Goal: Task Accomplishment & Management: Use online tool/utility

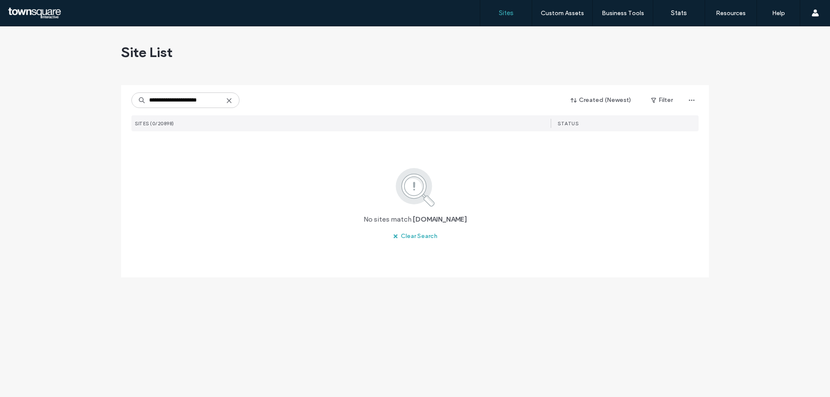
type input "**********"
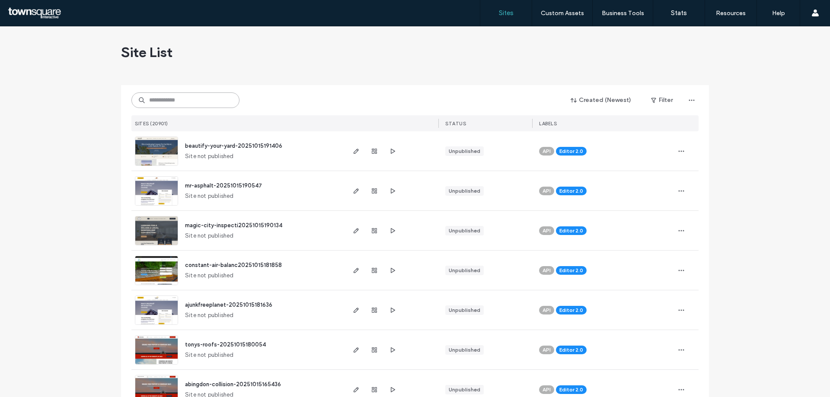
click at [168, 106] on input at bounding box center [185, 101] width 108 height 16
paste input "**********"
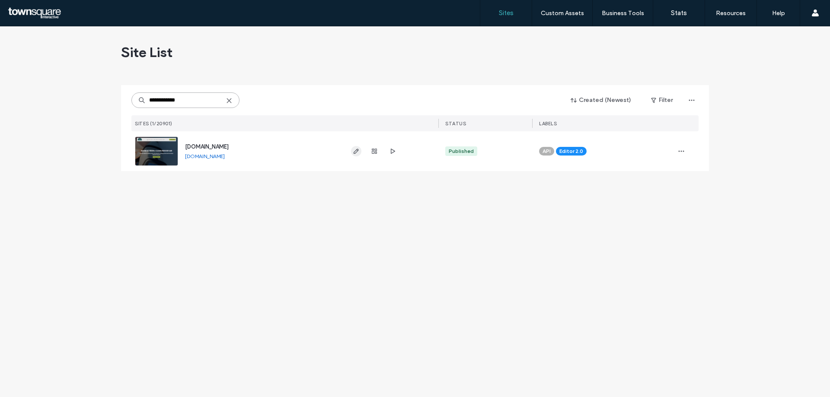
type input "**********"
click at [354, 151] on icon "button" at bounding box center [356, 151] width 7 height 7
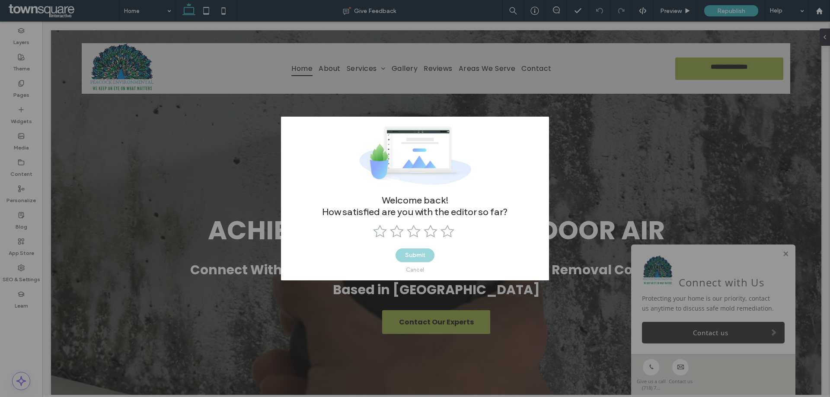
click at [412, 271] on div "Cancel" at bounding box center [415, 270] width 18 height 6
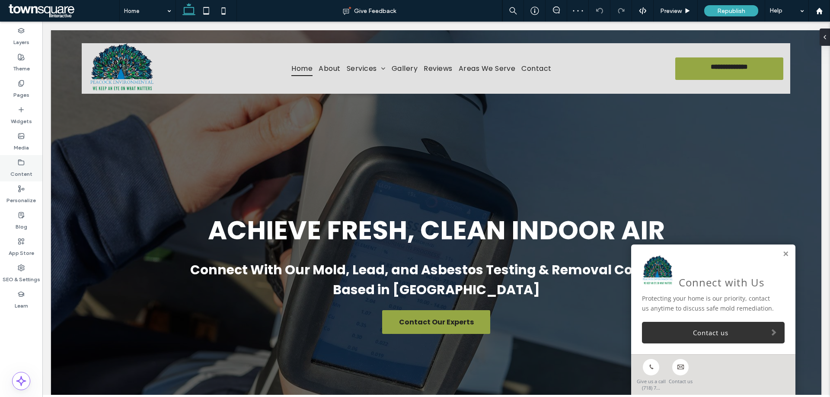
click at [22, 166] on icon at bounding box center [21, 162] width 7 height 7
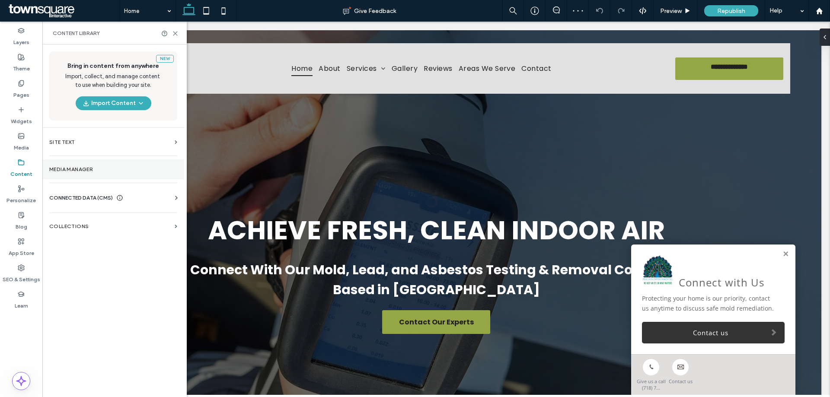
click at [82, 164] on section "Media Manager" at bounding box center [113, 170] width 142 height 20
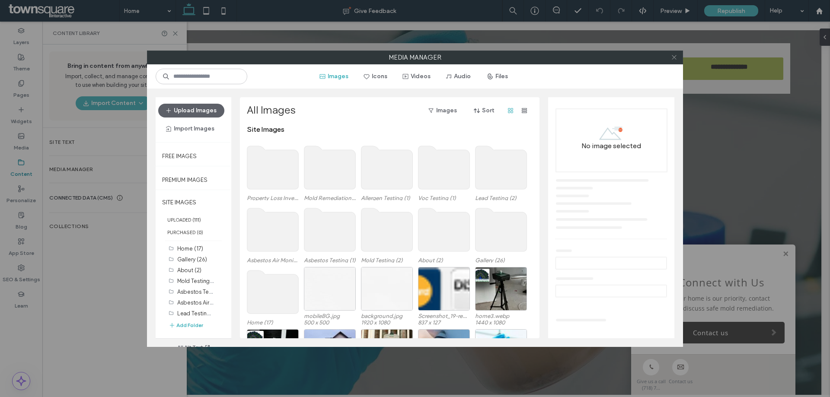
click at [672, 56] on use at bounding box center [674, 57] width 4 height 4
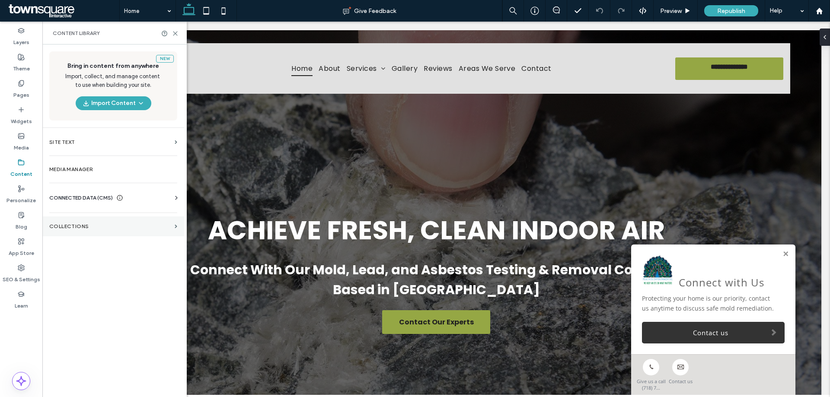
click at [91, 226] on label "Collections" at bounding box center [110, 226] width 122 height 6
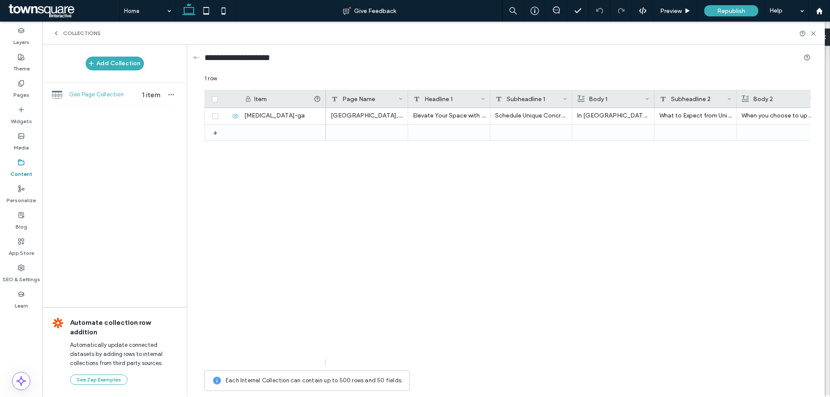
click at [20, 171] on label "Content" at bounding box center [21, 172] width 22 height 12
click at [21, 163] on icon at bounding box center [21, 162] width 7 height 7
click at [60, 35] on div "Collections" at bounding box center [77, 33] width 48 height 7
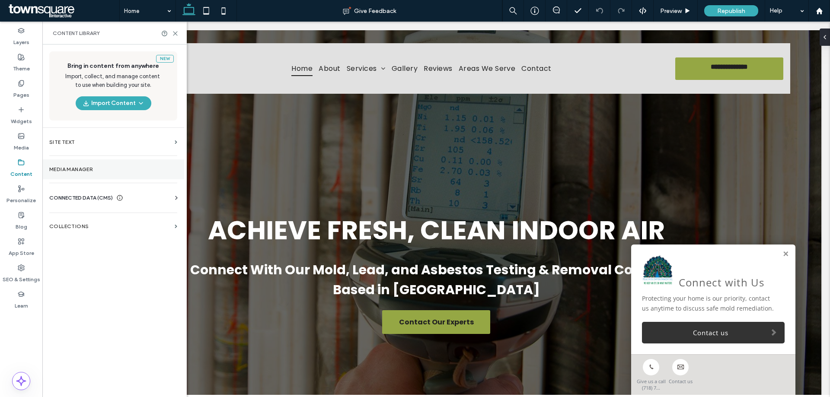
click at [114, 172] on label "Media Manager" at bounding box center [113, 169] width 128 height 6
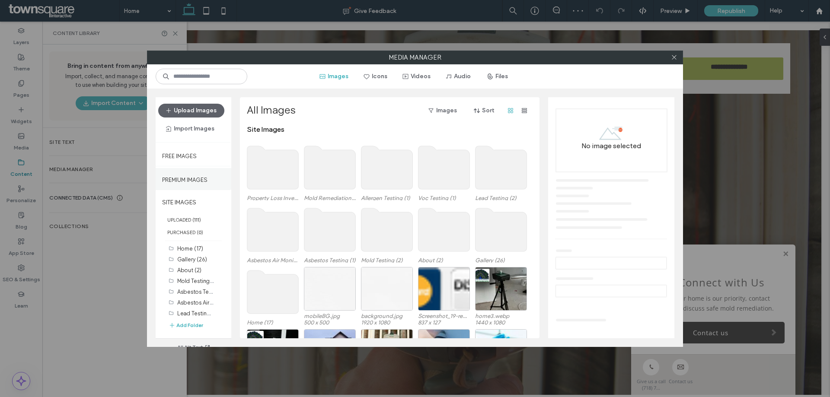
click at [672, 59] on icon at bounding box center [674, 57] width 6 height 6
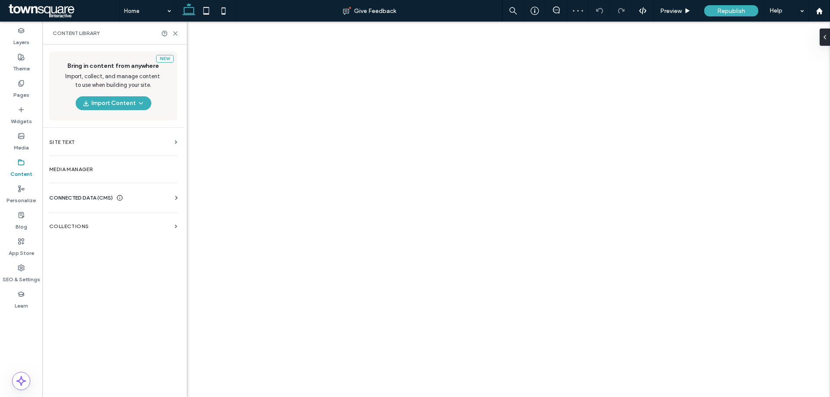
click at [125, 200] on div "CONNECTED DATA (CMS)" at bounding box center [114, 198] width 131 height 9
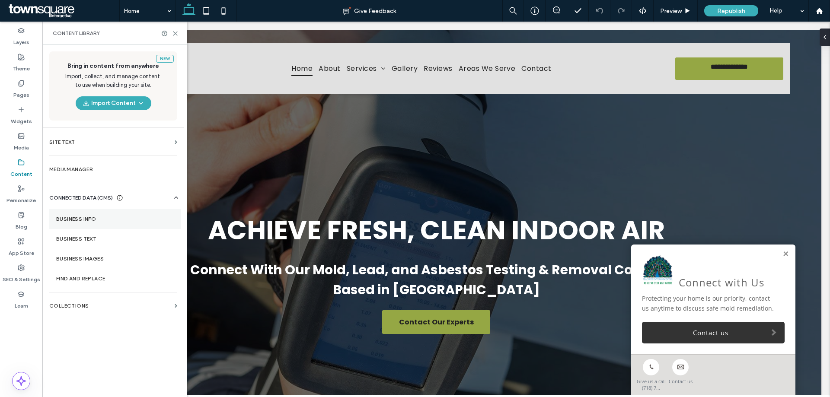
click at [109, 219] on label "Business Info" at bounding box center [115, 219] width 118 height 6
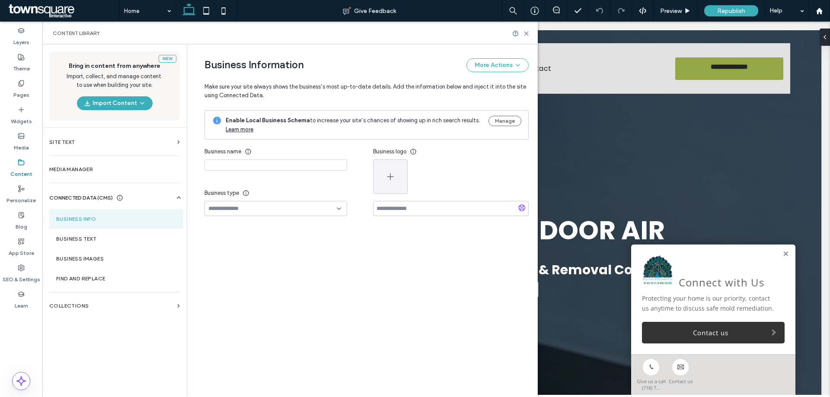
type input "**********"
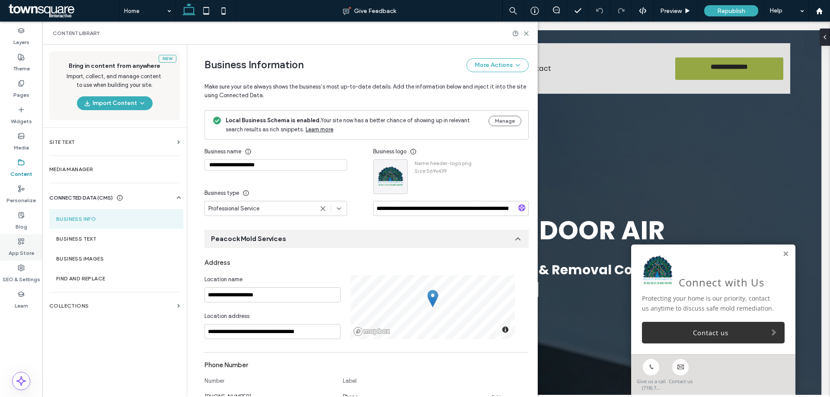
click at [25, 240] on div "App Store" at bounding box center [21, 247] width 42 height 26
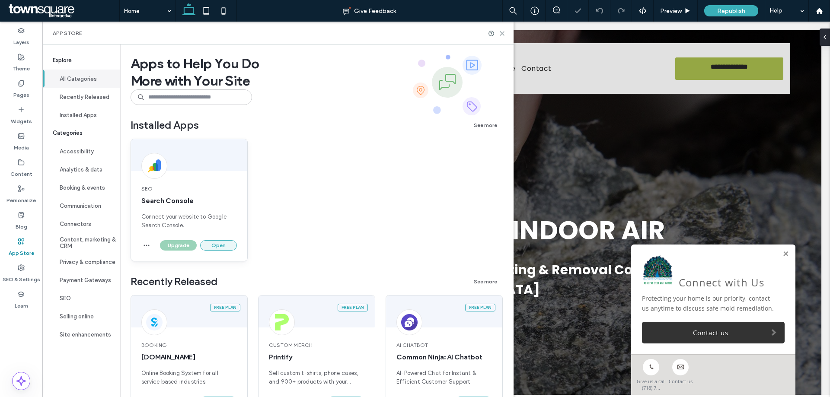
click at [223, 245] on button "Open" at bounding box center [218, 245] width 37 height 10
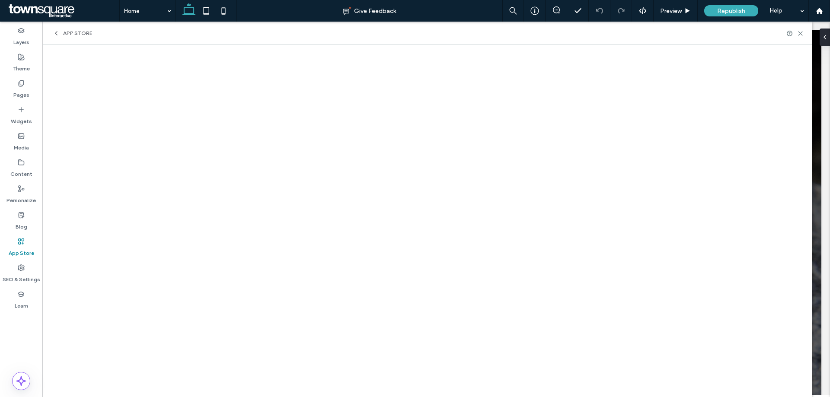
click at [730, 14] on span "Republish" at bounding box center [731, 10] width 28 height 7
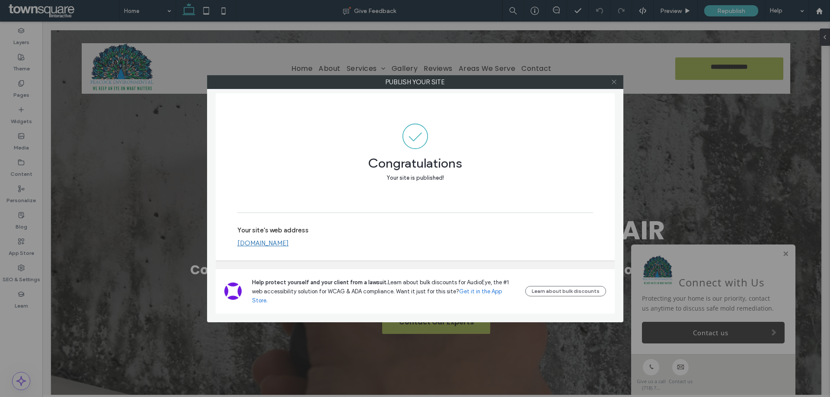
click at [613, 83] on icon at bounding box center [614, 82] width 6 height 6
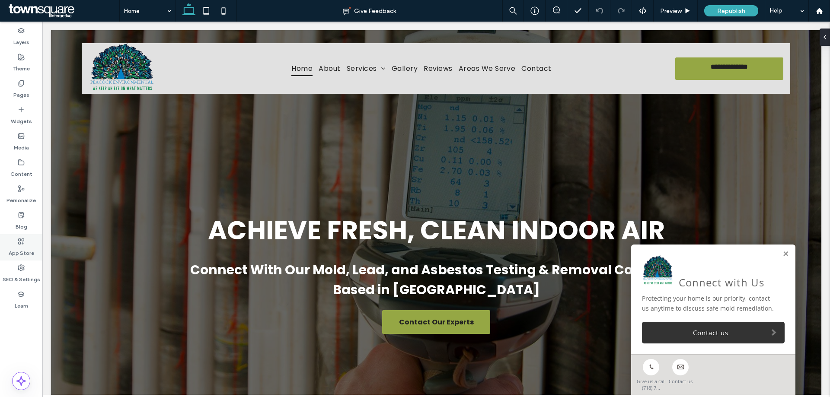
click at [26, 244] on div "App Store" at bounding box center [21, 247] width 42 height 26
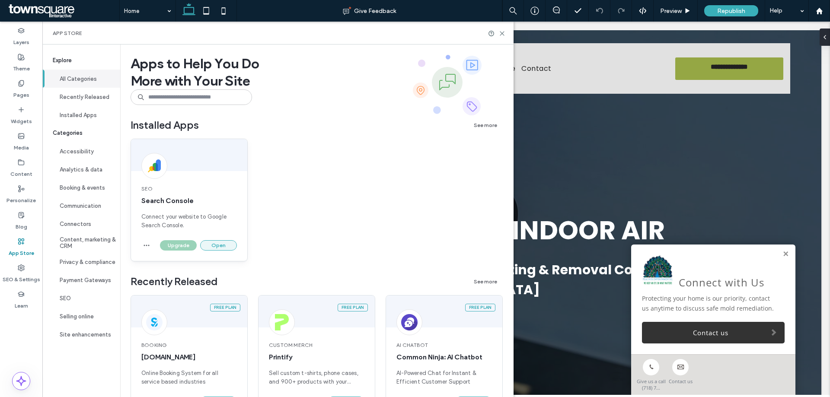
click at [217, 242] on button "Open" at bounding box center [218, 245] width 37 height 10
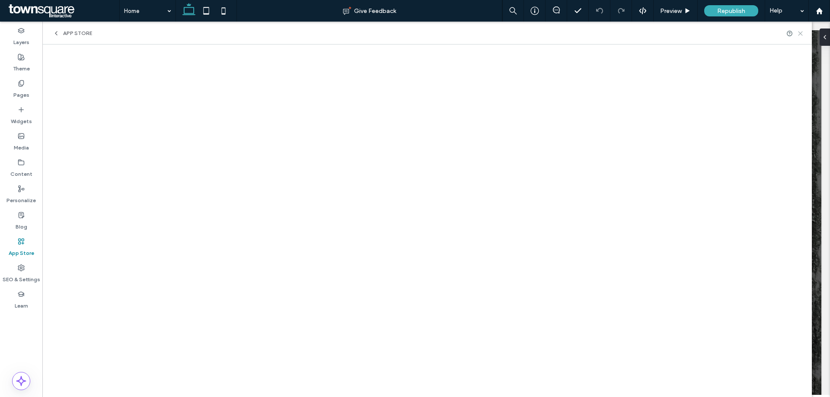
click at [801, 34] on use at bounding box center [800, 34] width 4 height 4
